Goal: Task Accomplishment & Management: Use online tool/utility

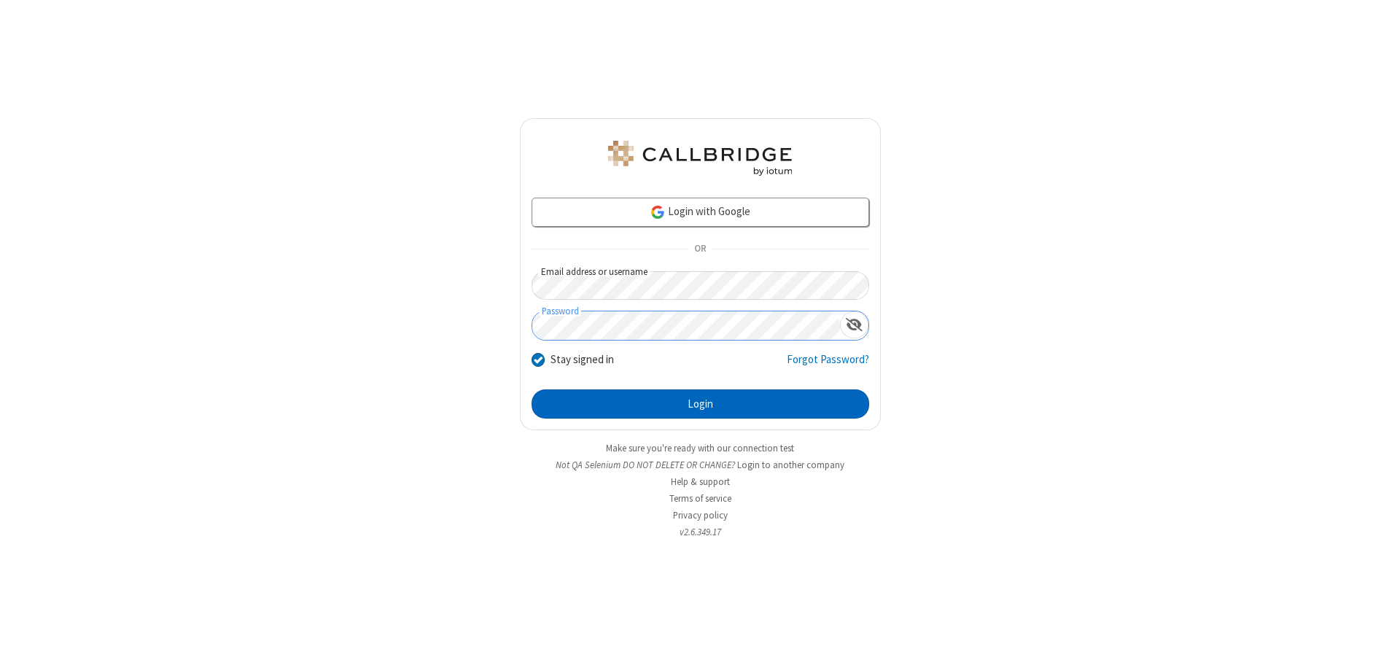
click at [700, 404] on button "Login" at bounding box center [701, 403] width 338 height 29
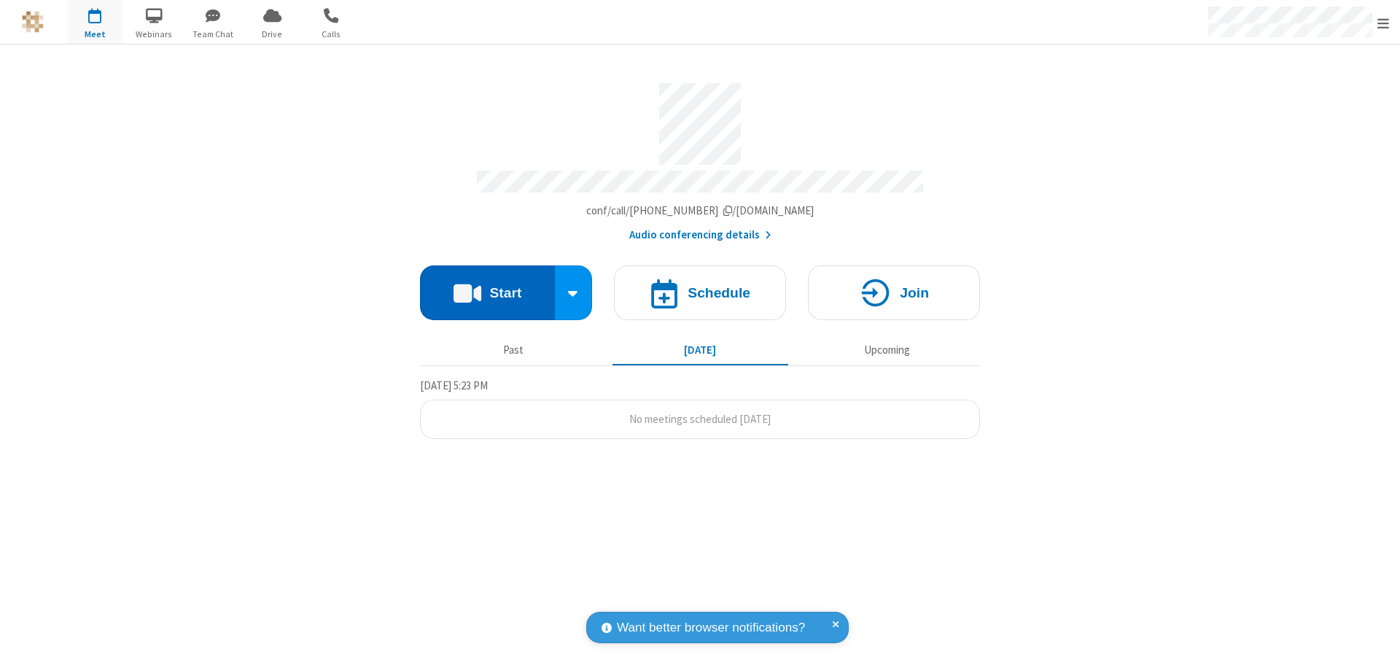
click at [487, 286] on button "Start" at bounding box center [487, 292] width 135 height 55
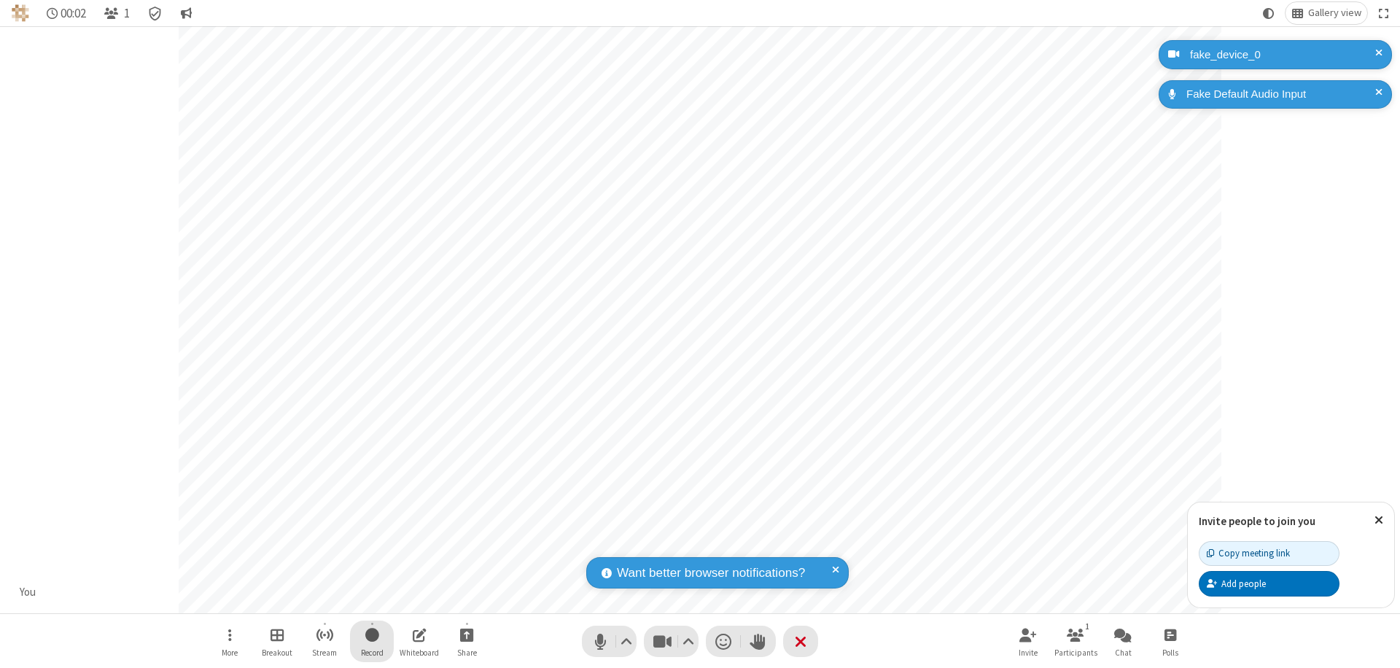
click at [372, 641] on span "Start recording" at bounding box center [372, 635] width 14 height 18
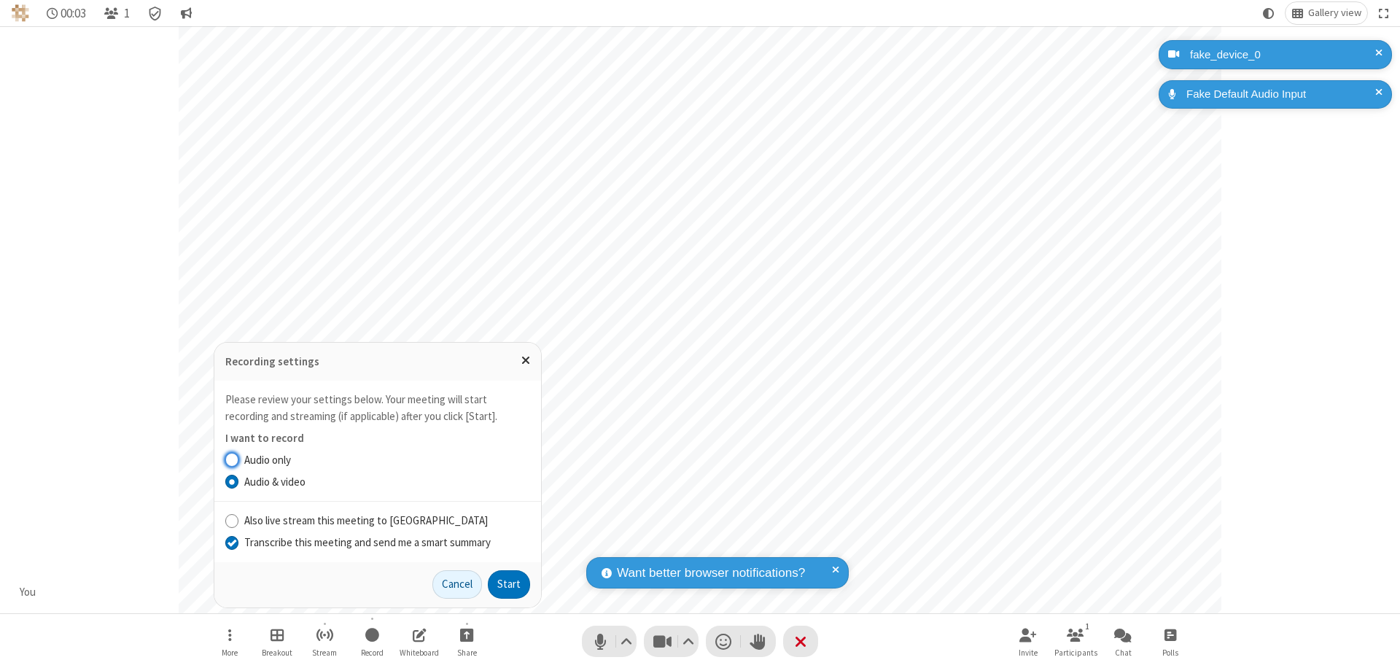
click at [231, 542] on input "Transcribe this meeting and send me a smart summary" at bounding box center [232, 541] width 14 height 15
click at [509, 584] on button "Start" at bounding box center [509, 584] width 42 height 29
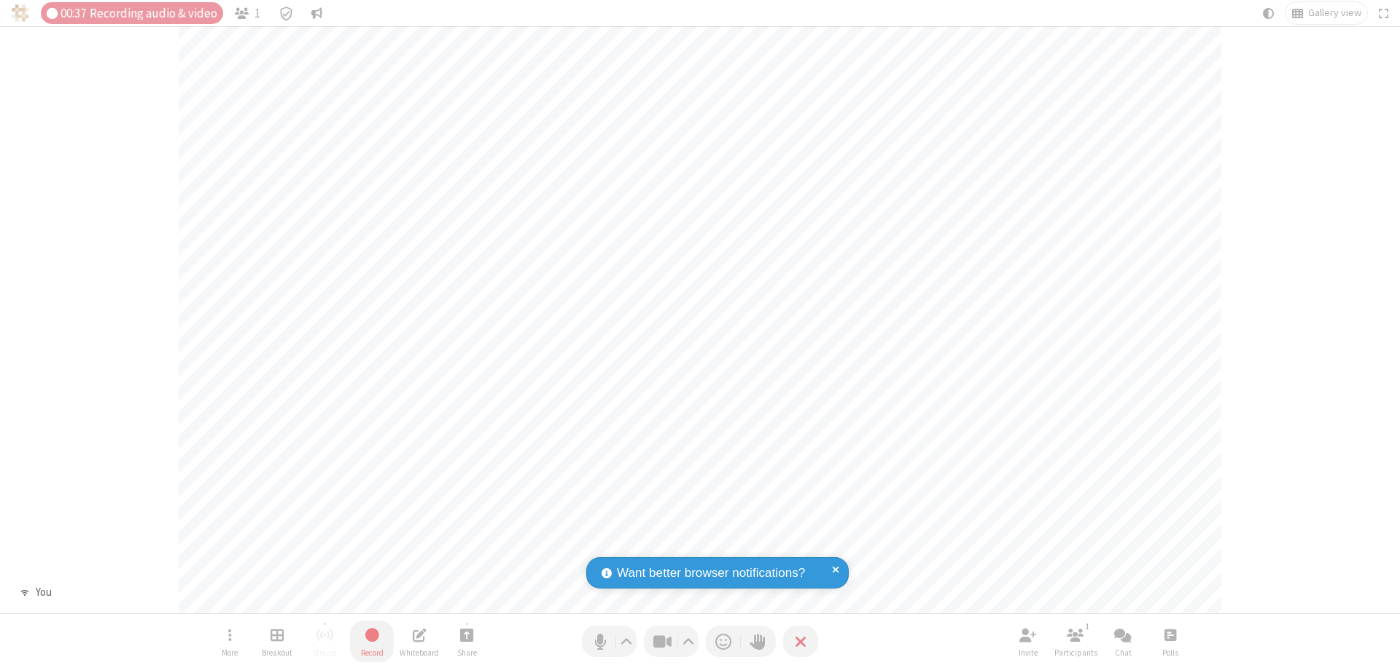
click at [372, 641] on span "Stop recording" at bounding box center [372, 635] width 17 height 18
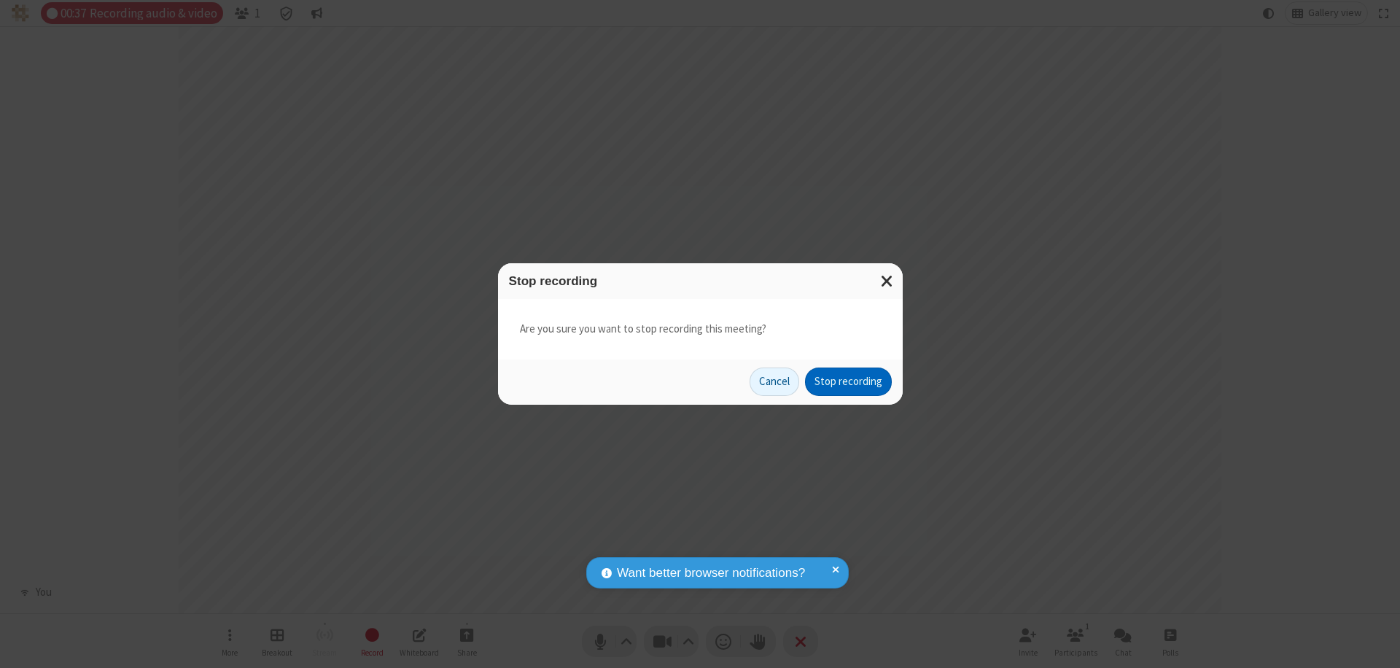
click at [848, 381] on button "Stop recording" at bounding box center [848, 381] width 87 height 29
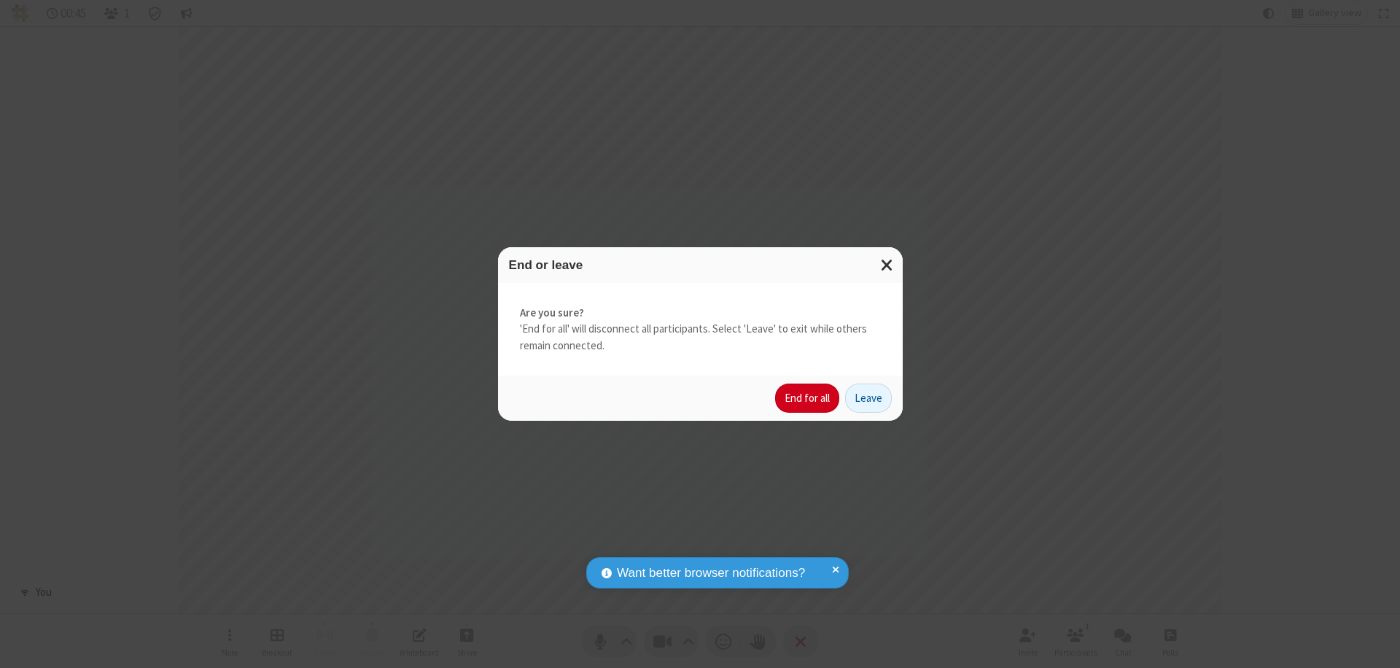
click at [808, 398] on button "End for all" at bounding box center [807, 398] width 64 height 29
